Goal: Check status

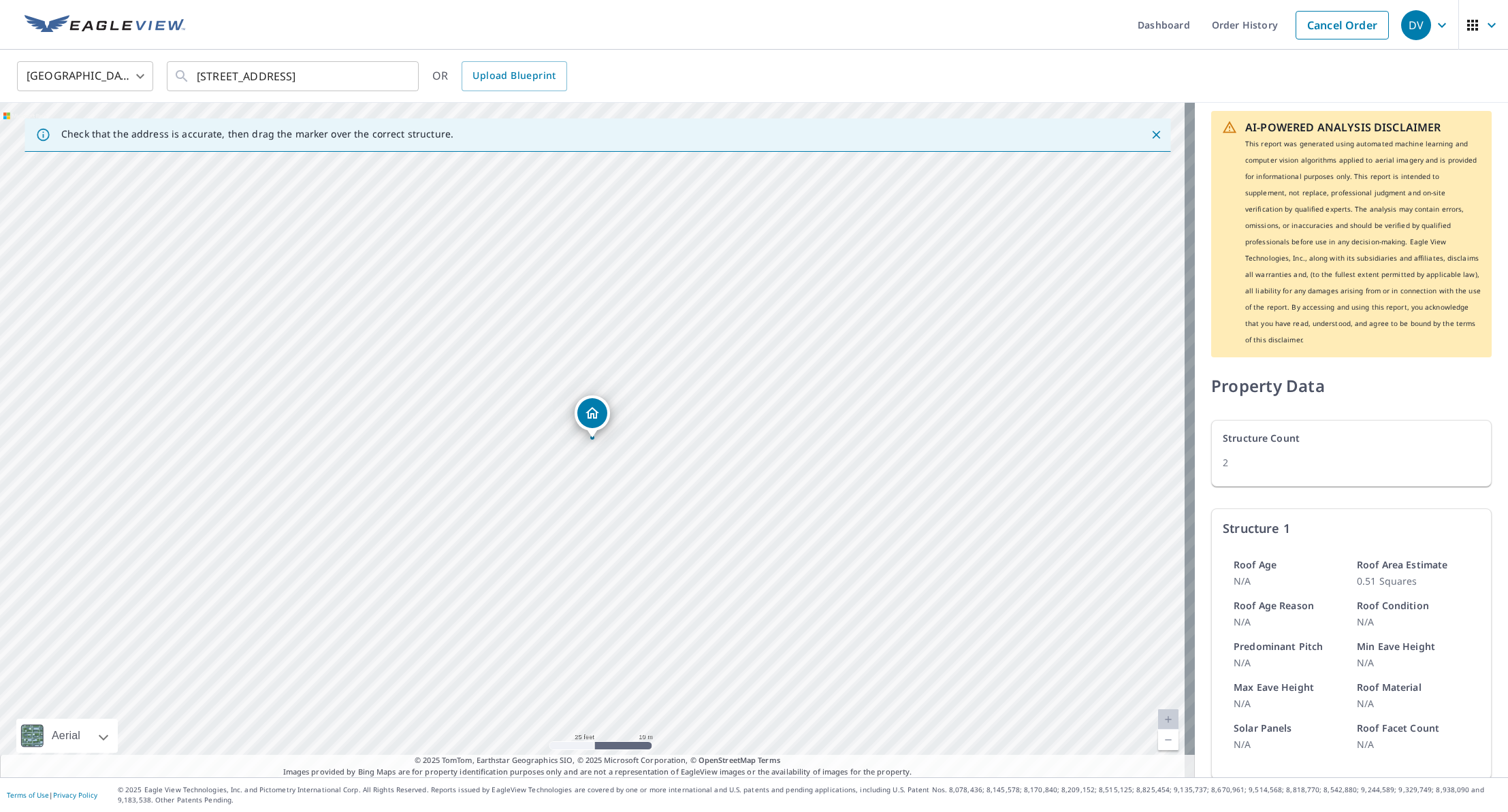
scroll to position [372, 0]
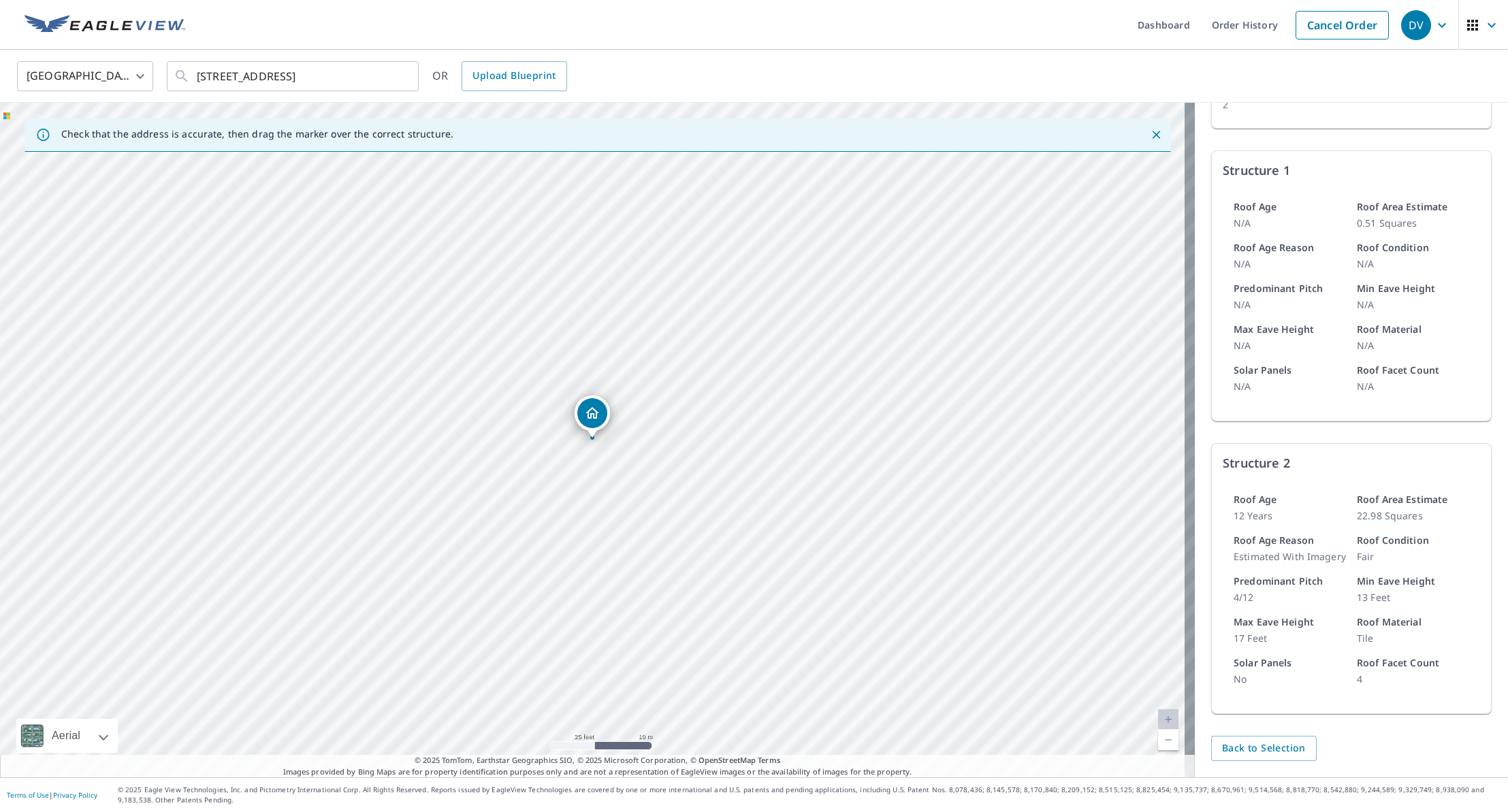
click at [586, 81] on div "[GEOGRAPHIC_DATA] [GEOGRAPHIC_DATA] ​ [STREET_ADDRESS] ​ OR Upload Blueprint" at bounding box center [749, 76] width 1485 height 32
click at [300, 248] on div "[STREET_ADDRESS]" at bounding box center [597, 440] width 1195 height 674
click at [141, 27] on img at bounding box center [105, 25] width 160 height 20
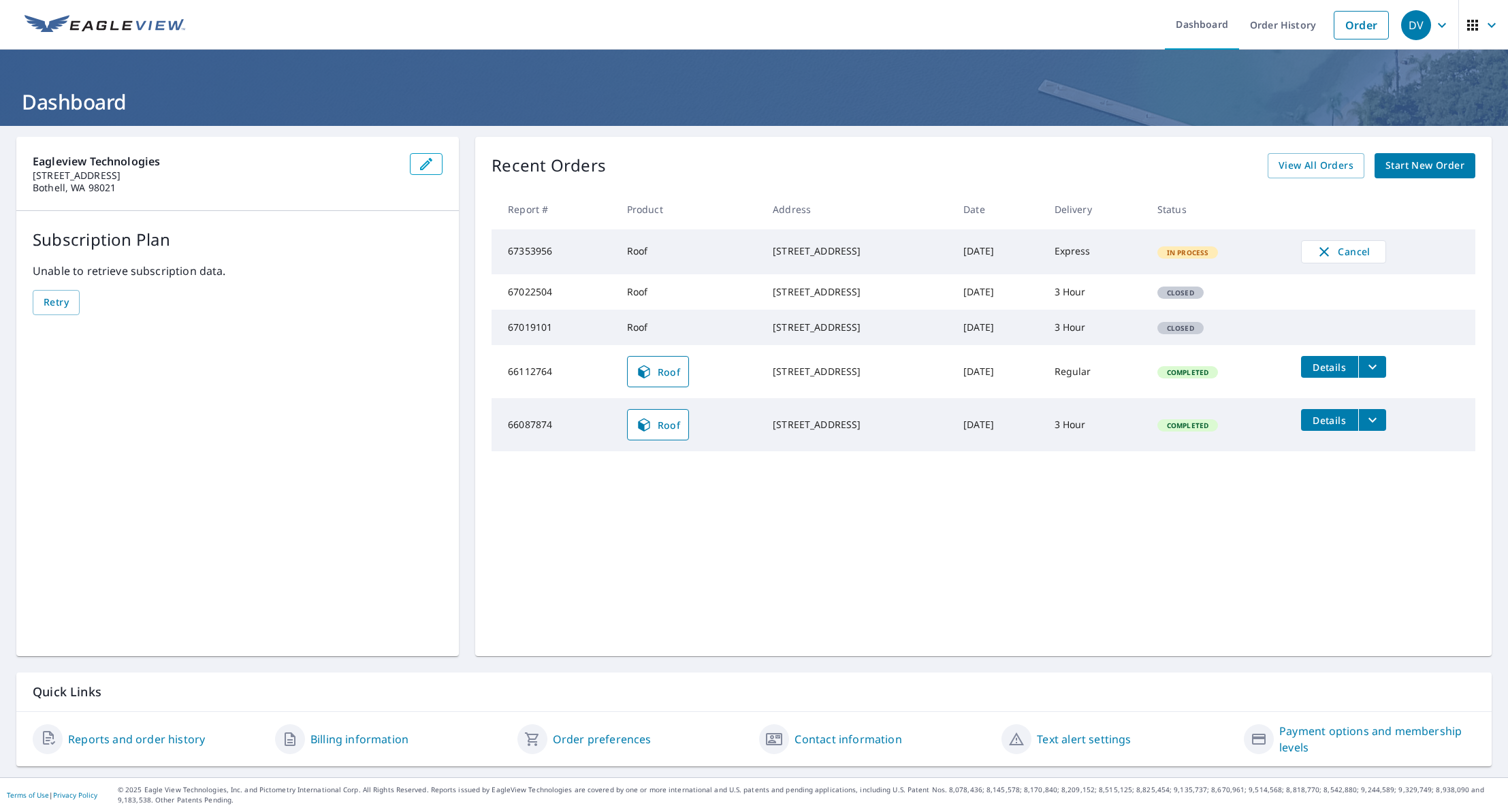
click at [1366, 302] on tr "67022504 Roof [STREET_ADDRESS] [DATE] 3 Hour Closed" at bounding box center [983, 292] width 984 height 35
click at [1301, 310] on tr "67022504 Roof [STREET_ADDRESS] [DATE] 3 Hour Closed" at bounding box center [983, 292] width 984 height 35
drag, startPoint x: 910, startPoint y: 304, endPoint x: 896, endPoint y: 304, distance: 14.0
click at [908, 299] on div "[STREET_ADDRESS]" at bounding box center [857, 292] width 169 height 13
click at [774, 299] on div "[STREET_ADDRESS]" at bounding box center [857, 292] width 169 height 13
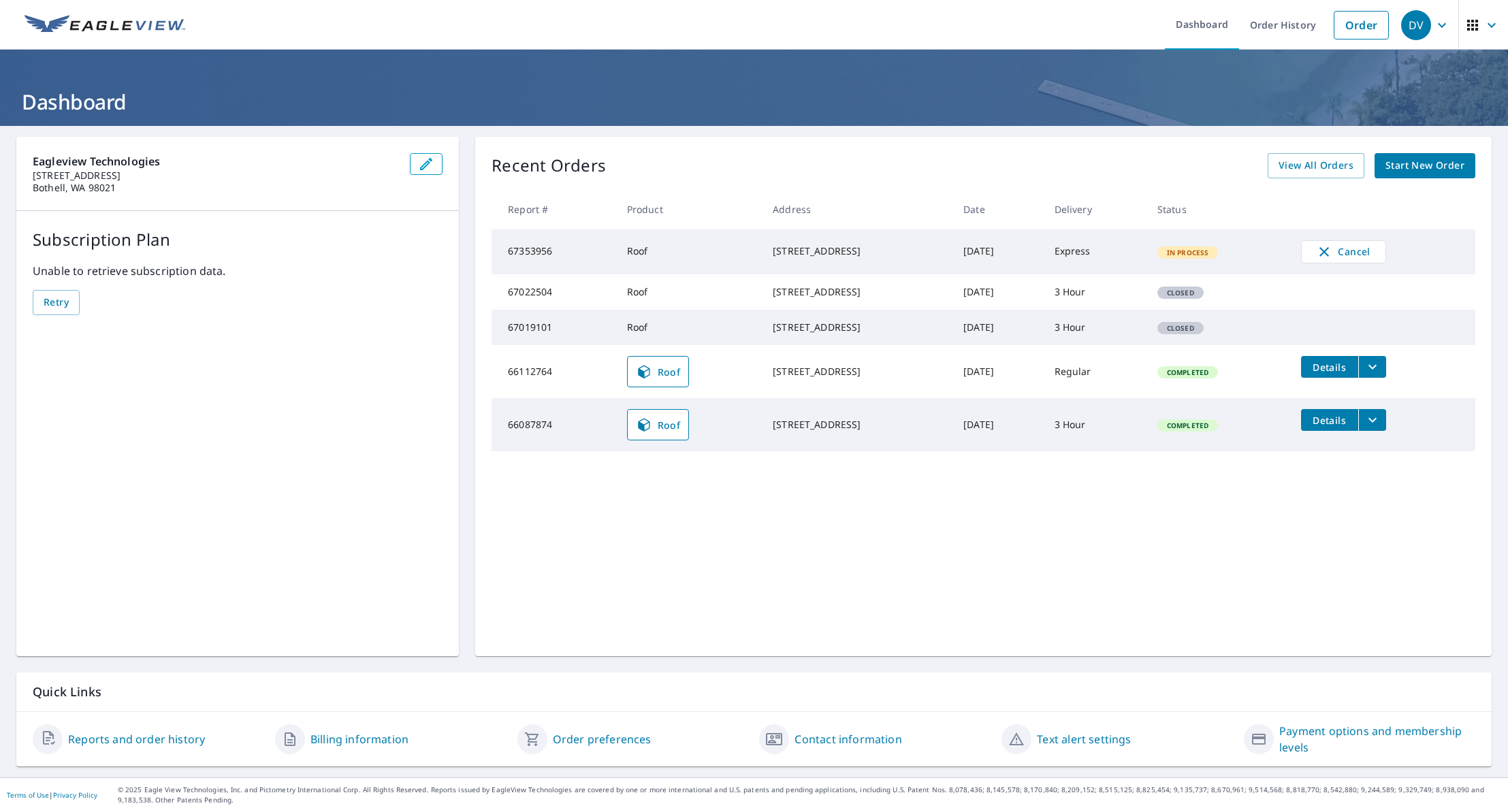
click at [799, 334] on div "[STREET_ADDRESS]" at bounding box center [857, 327] width 169 height 13
